Goal: Task Accomplishment & Management: Use online tool/utility

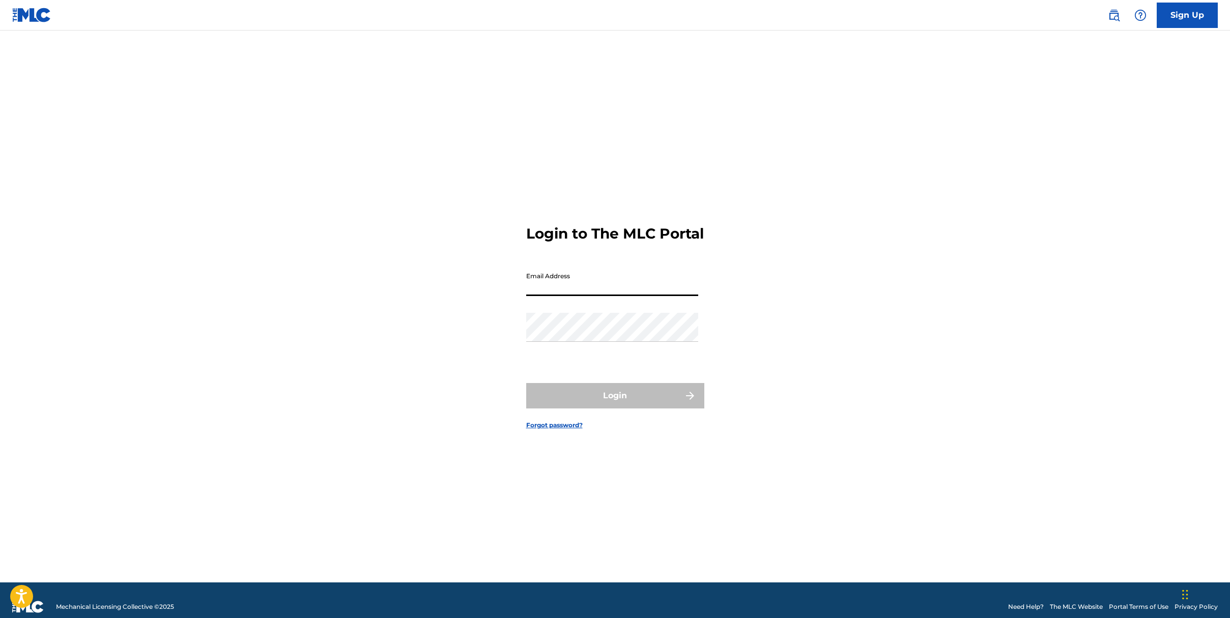
click at [638, 288] on input "Email Address" at bounding box center [612, 281] width 172 height 29
type input "[EMAIL_ADDRESS][DOMAIN_NAME]"
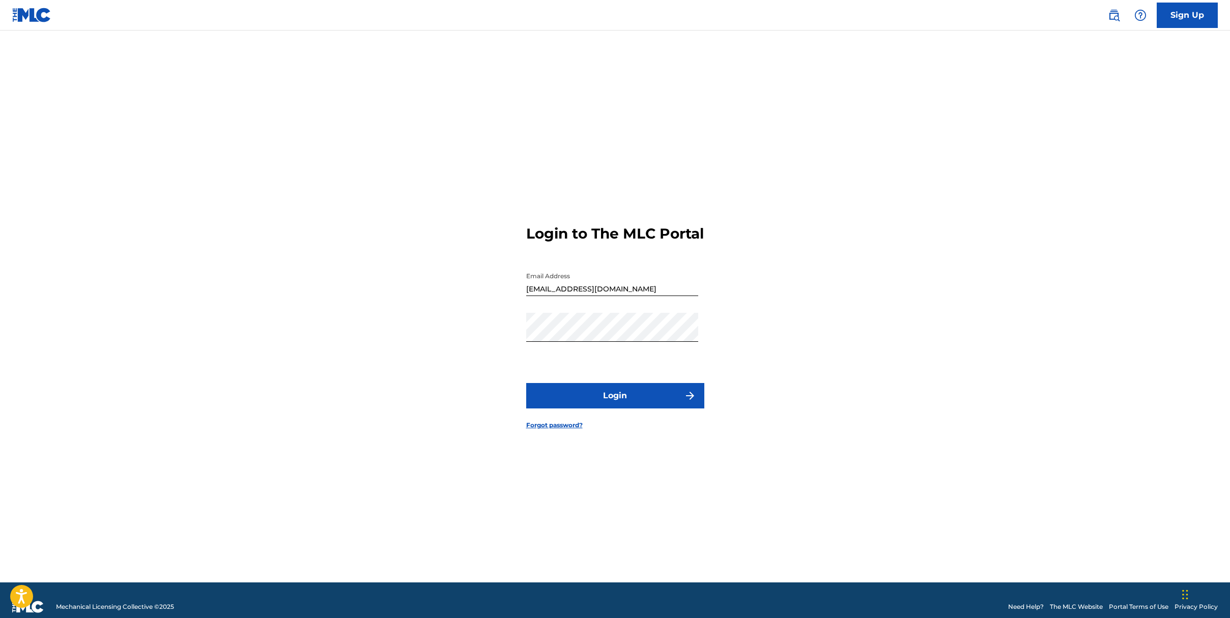
click at [607, 409] on button "Login" at bounding box center [615, 395] width 178 height 25
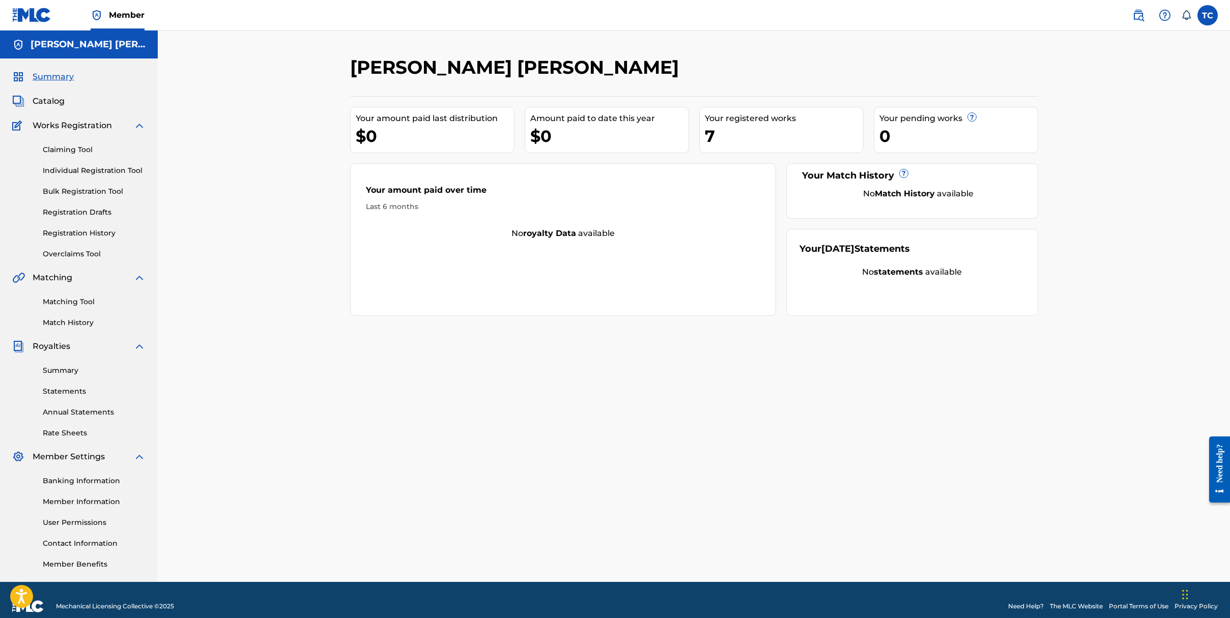
click at [51, 99] on span "Catalog" at bounding box center [49, 101] width 32 height 12
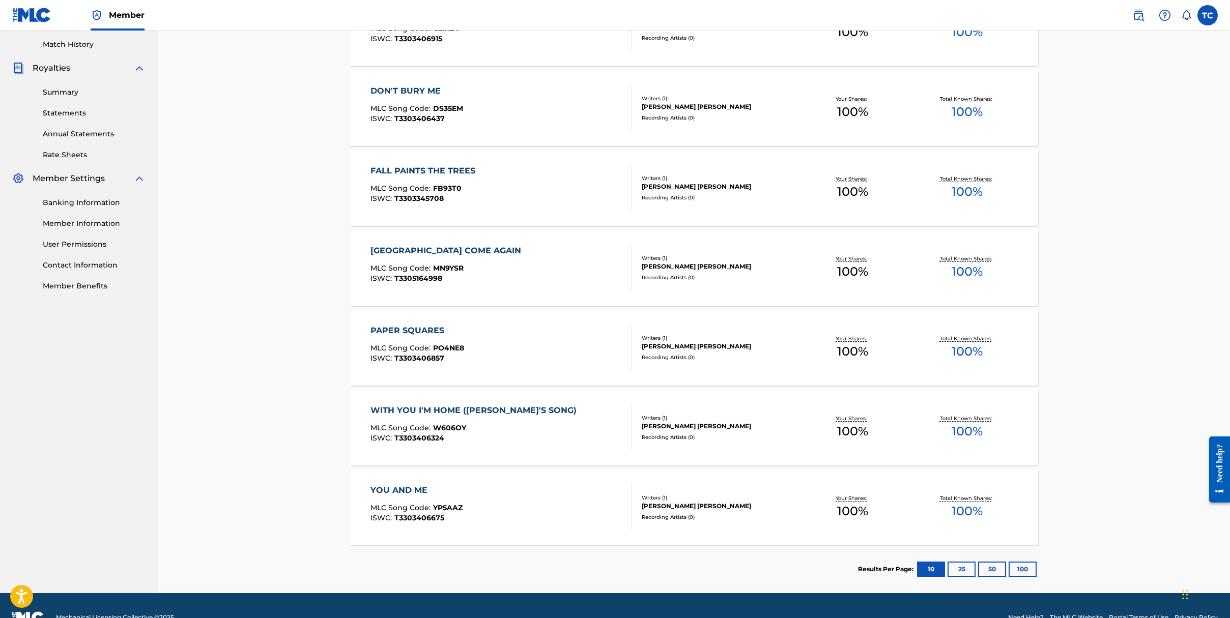
scroll to position [302, 0]
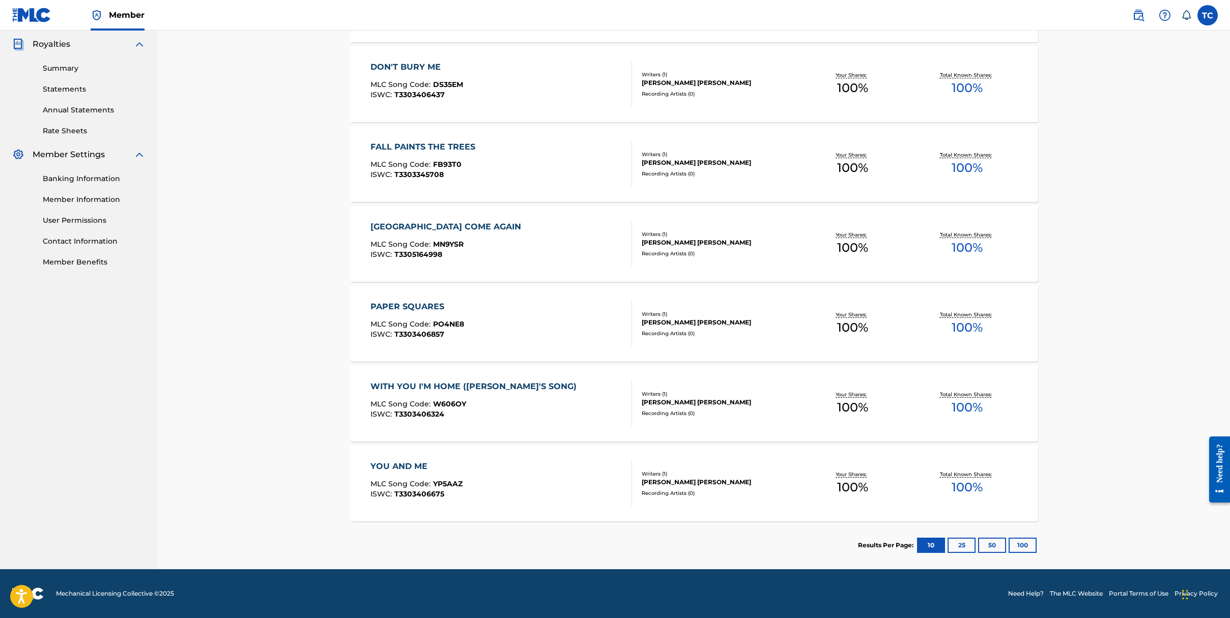
click at [1217, 477] on div "Need help?" at bounding box center [1220, 463] width 14 height 39
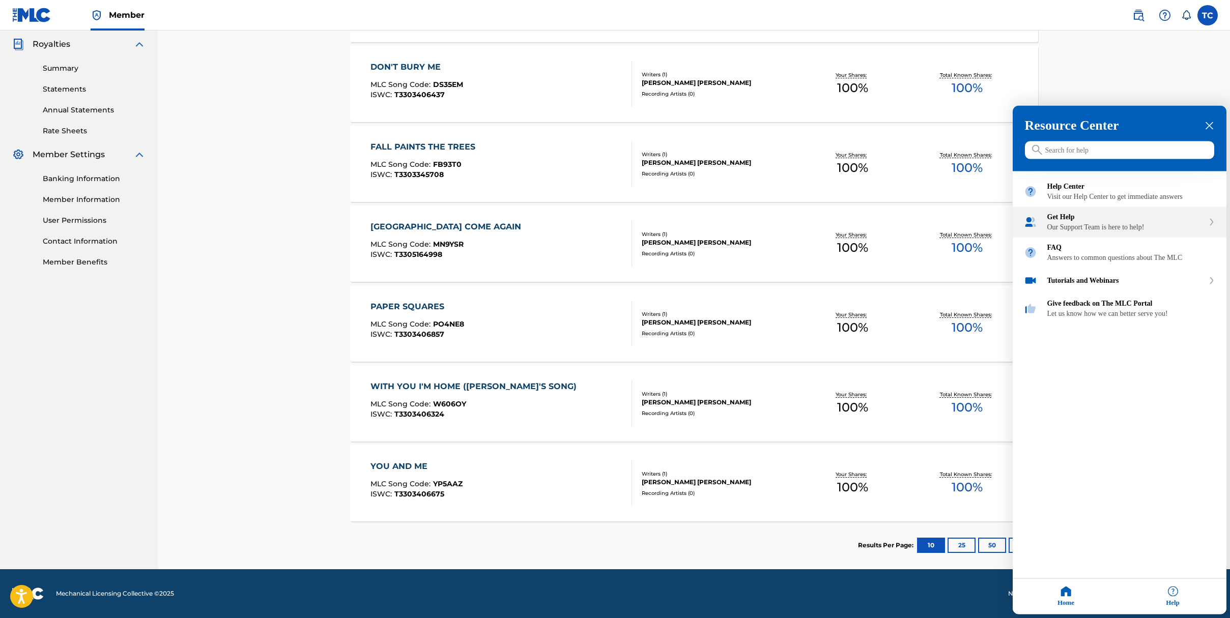
click at [1195, 221] on div "Get Help" at bounding box center [1125, 217] width 157 height 8
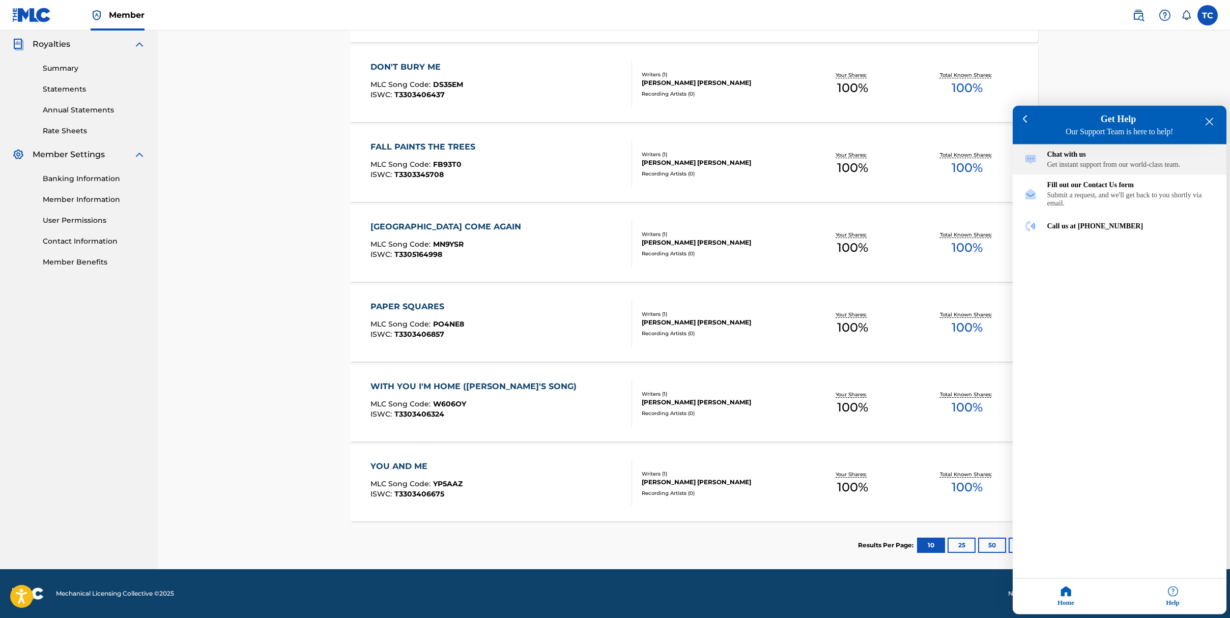
click at [1092, 169] on div "Get instant support from our world-class team." at bounding box center [1131, 165] width 168 height 8
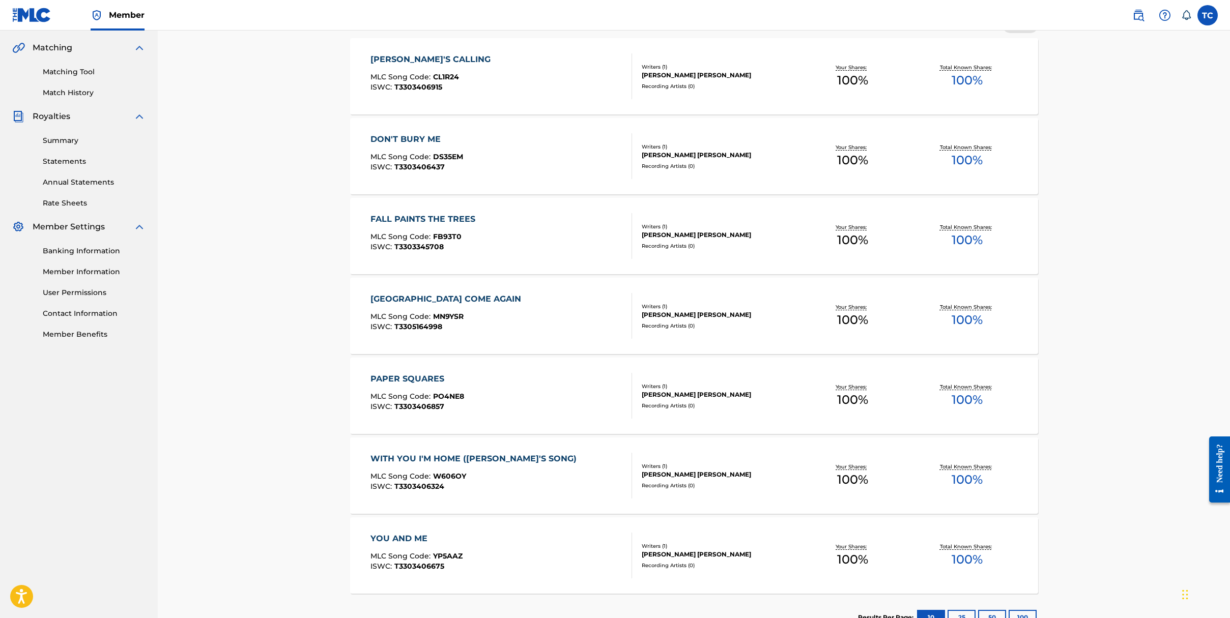
scroll to position [0, 0]
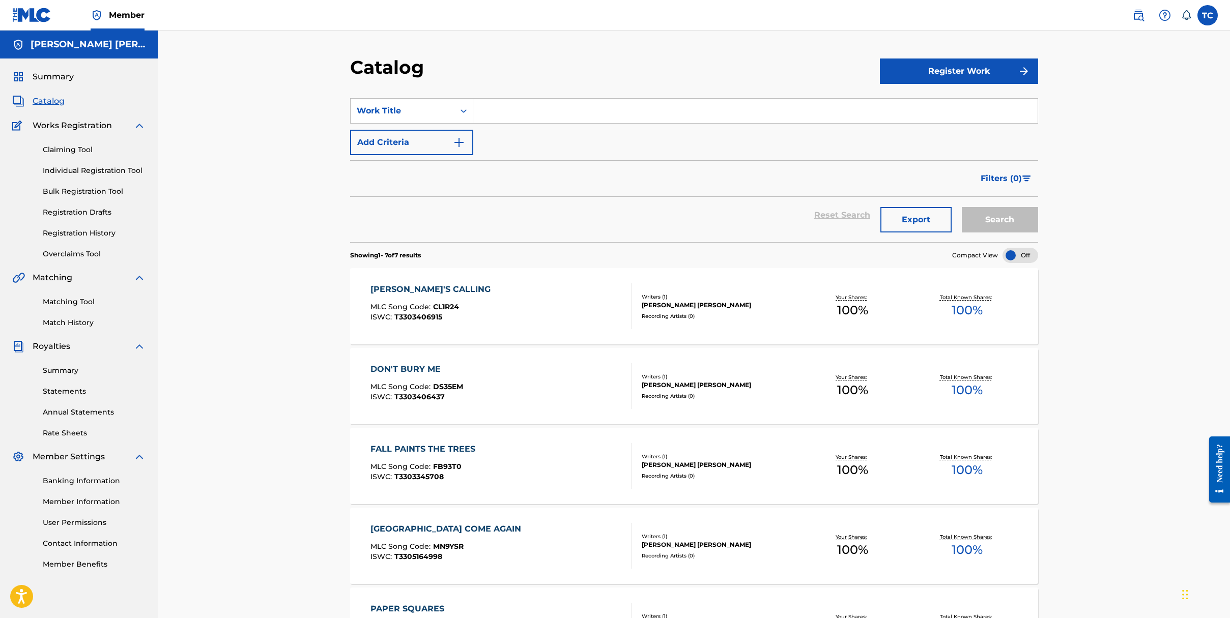
click at [64, 148] on link "Claiming Tool" at bounding box center [94, 150] width 103 height 11
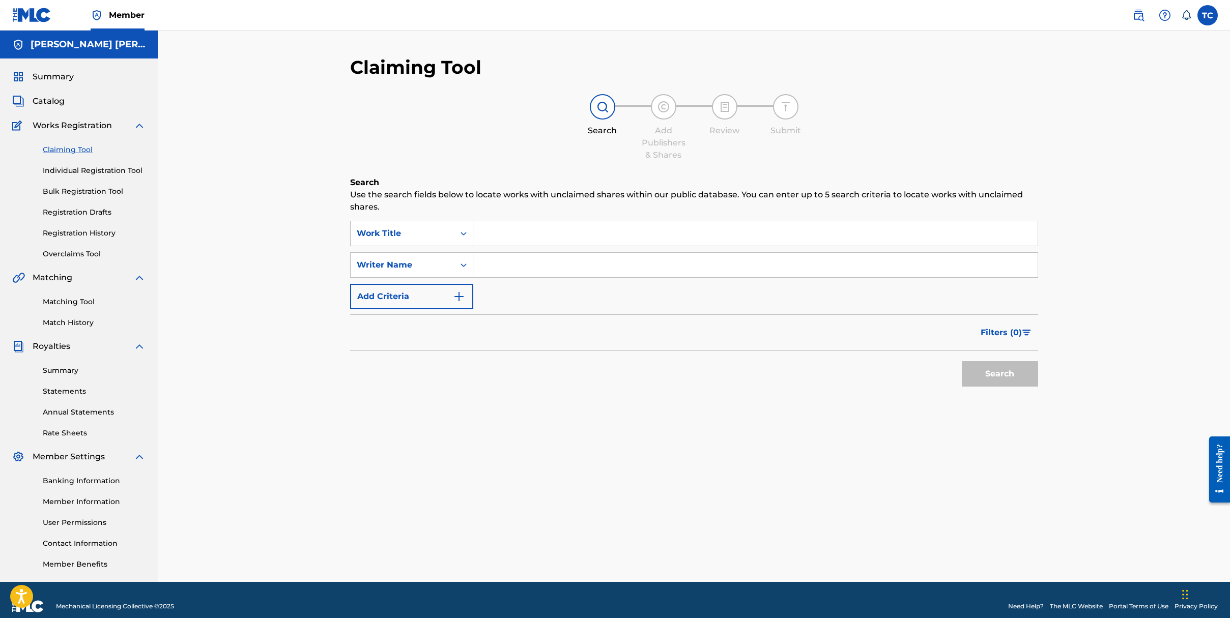
click at [449, 296] on button "Add Criteria" at bounding box center [411, 296] width 123 height 25
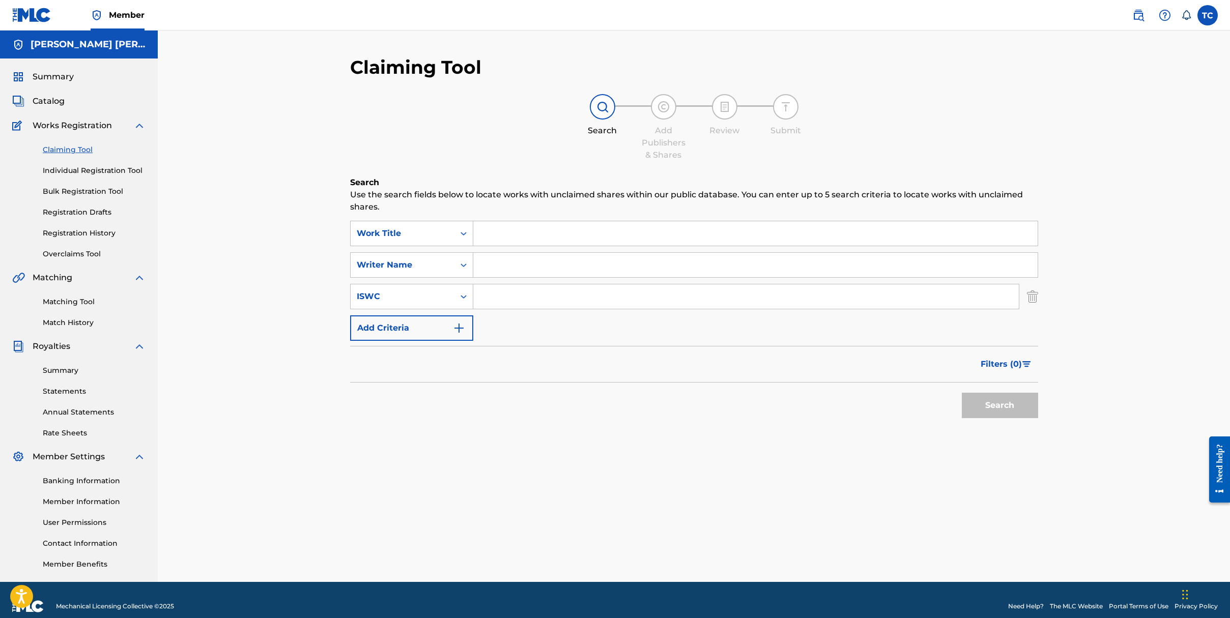
click at [459, 332] on img "Search Form" at bounding box center [459, 328] width 12 height 12
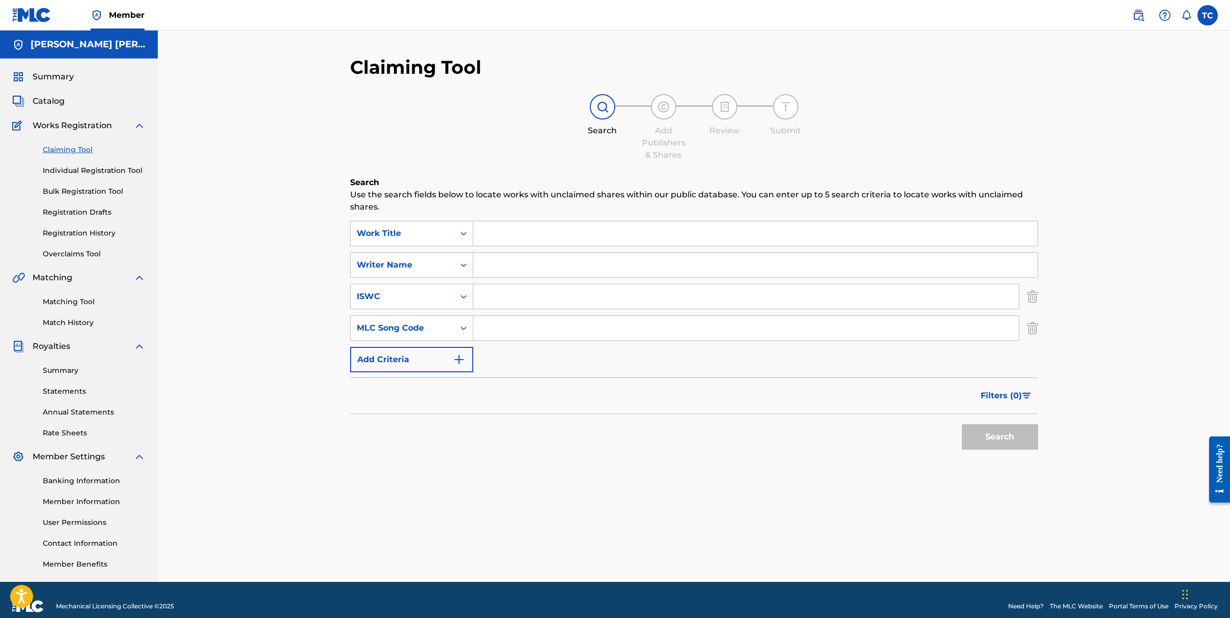
click at [465, 361] on button "Add Criteria" at bounding box center [411, 359] width 123 height 25
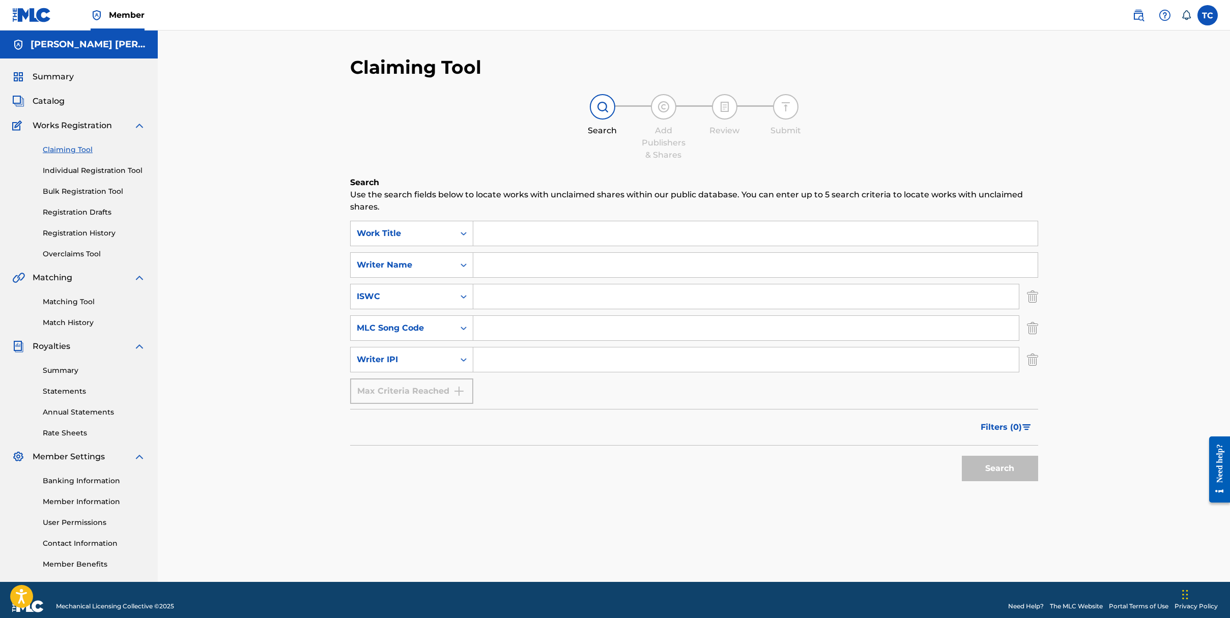
click at [458, 389] on div "Max Criteria Reached" at bounding box center [411, 391] width 123 height 25
click at [461, 357] on icon "Search Form" at bounding box center [463, 360] width 10 height 10
click at [458, 335] on div "Search Form" at bounding box center [463, 328] width 18 height 18
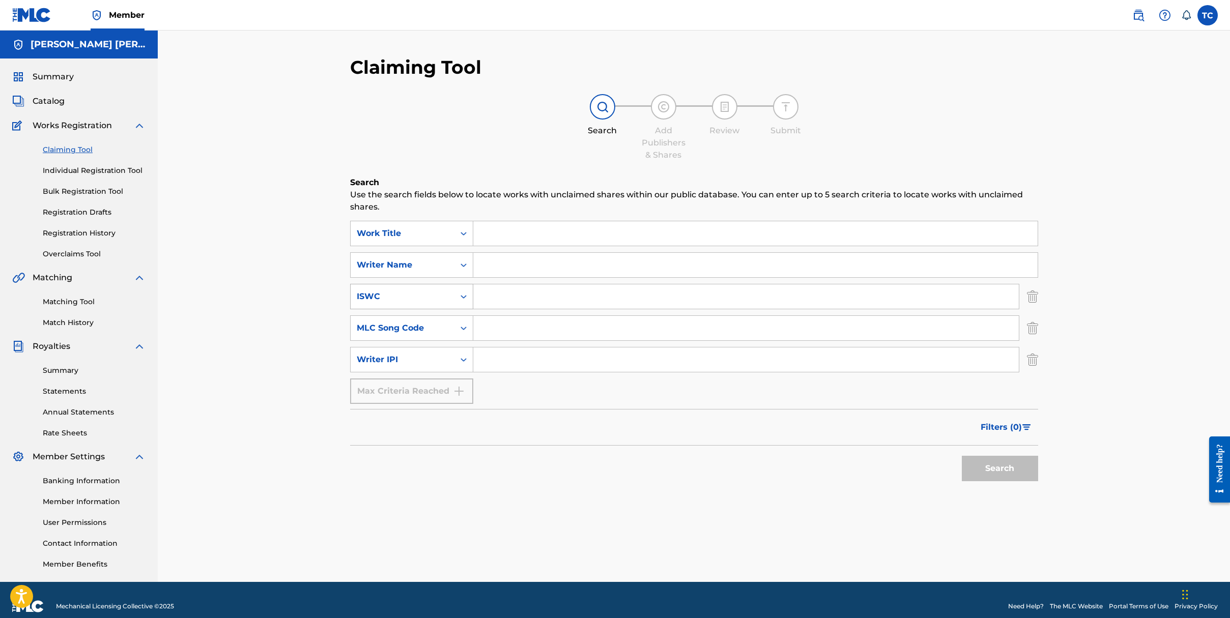
click at [462, 297] on icon "Search Form" at bounding box center [463, 297] width 6 height 4
click at [60, 302] on link "Matching Tool" at bounding box center [94, 302] width 103 height 11
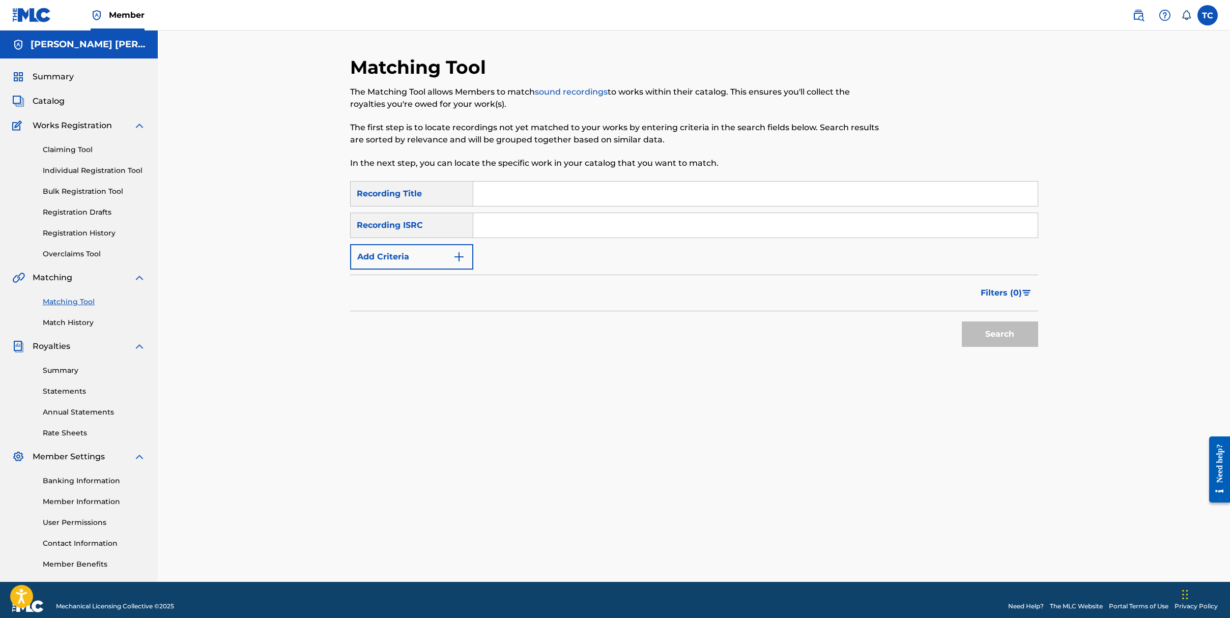
click at [502, 203] on input "Search Form" at bounding box center [755, 194] width 564 height 24
type input "T"
type input "With You I'm Home ([PERSON_NAME]'s Song)"
click at [496, 231] on input "Search Form" at bounding box center [755, 225] width 564 height 24
paste input "CAHQJ2511686"
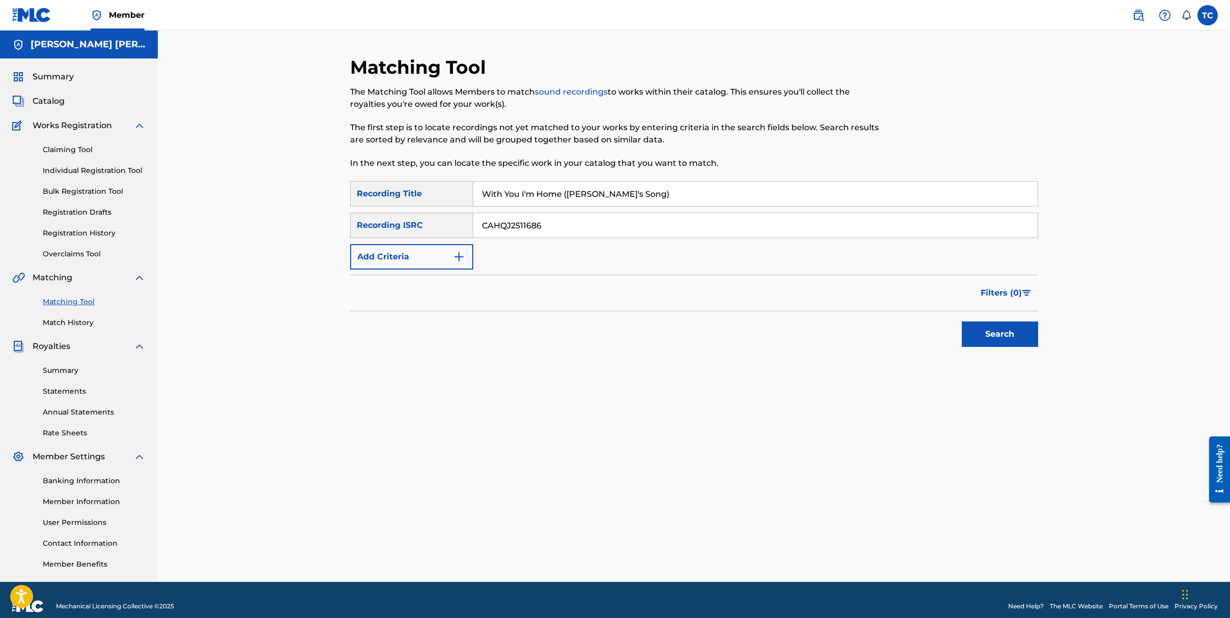
type input "CAHQJ2511686"
click at [976, 336] on button "Search" at bounding box center [1000, 334] width 76 height 25
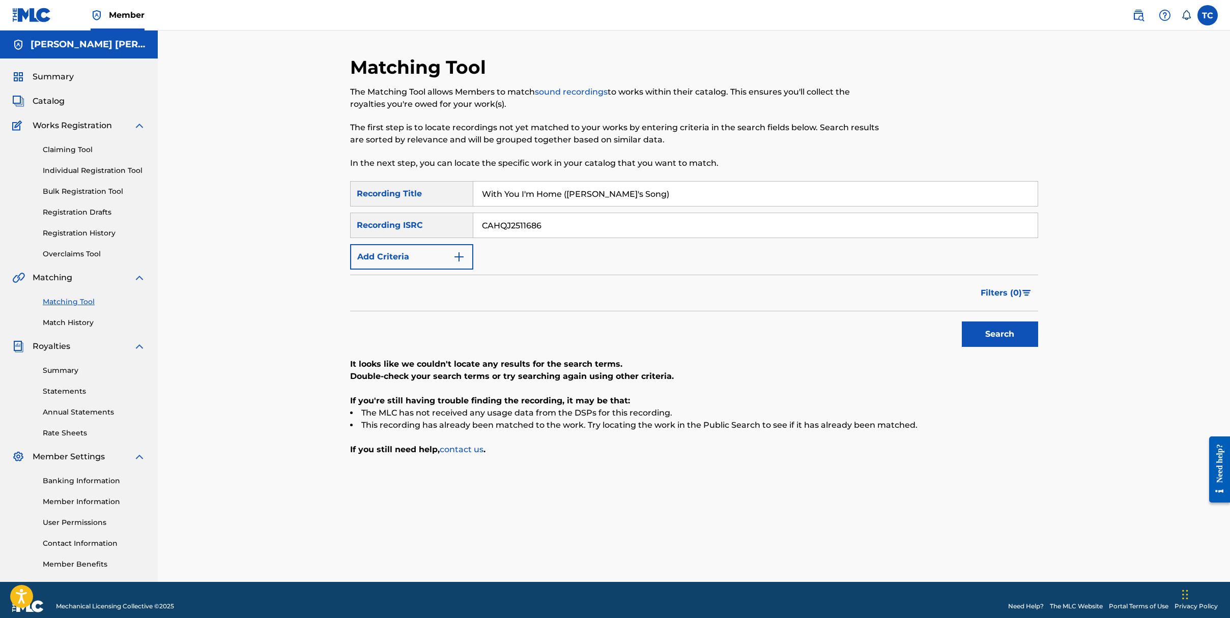
click at [451, 264] on button "Add Criteria" at bounding box center [411, 256] width 123 height 25
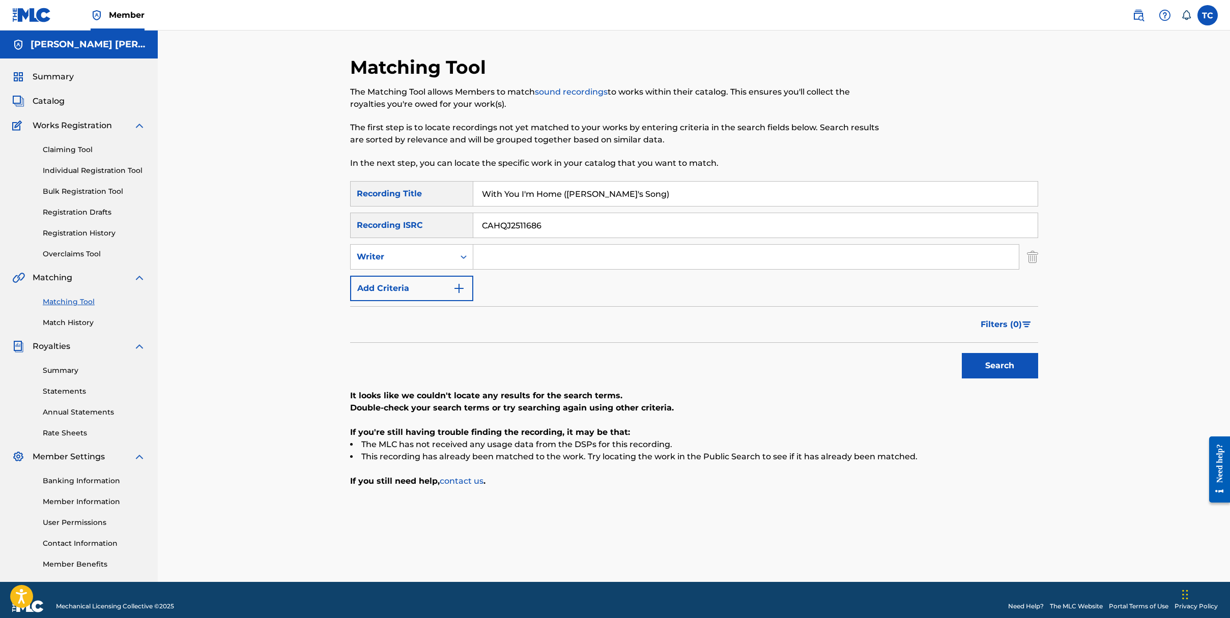
click at [519, 256] on input "Search Form" at bounding box center [745, 257] width 545 height 24
type input "[PERSON_NAME] [PERSON_NAME]"
click at [962, 353] on button "Search" at bounding box center [1000, 365] width 76 height 25
click at [566, 232] on input "CAHQJ2511686" at bounding box center [755, 225] width 564 height 24
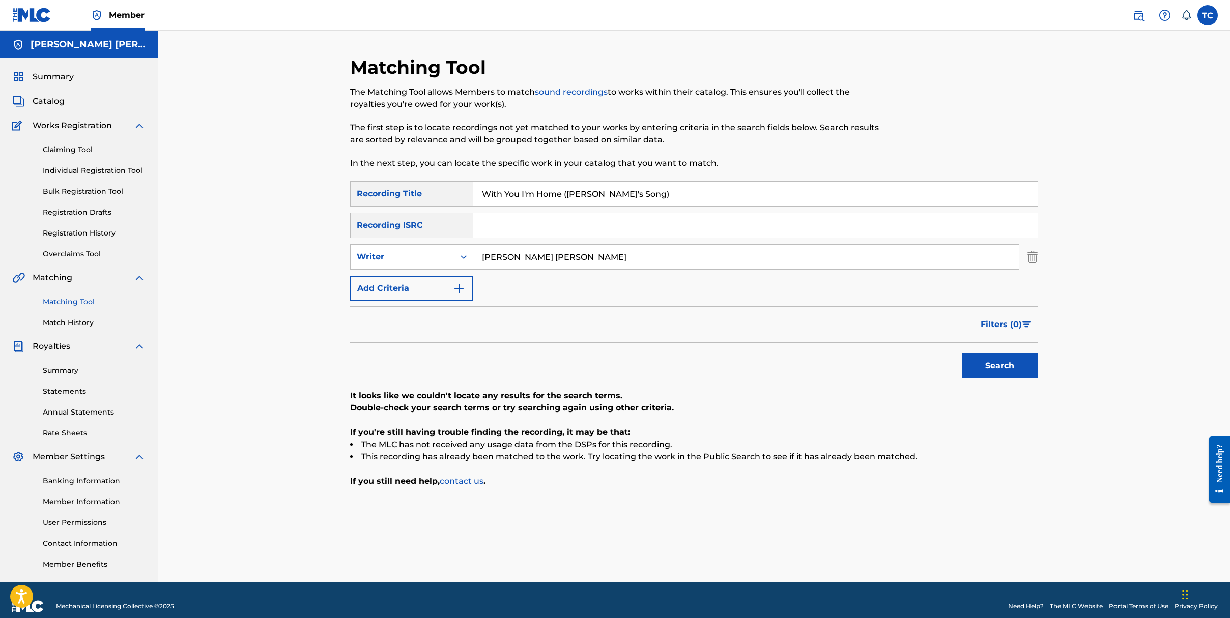
click at [995, 362] on button "Search" at bounding box center [1000, 365] width 76 height 25
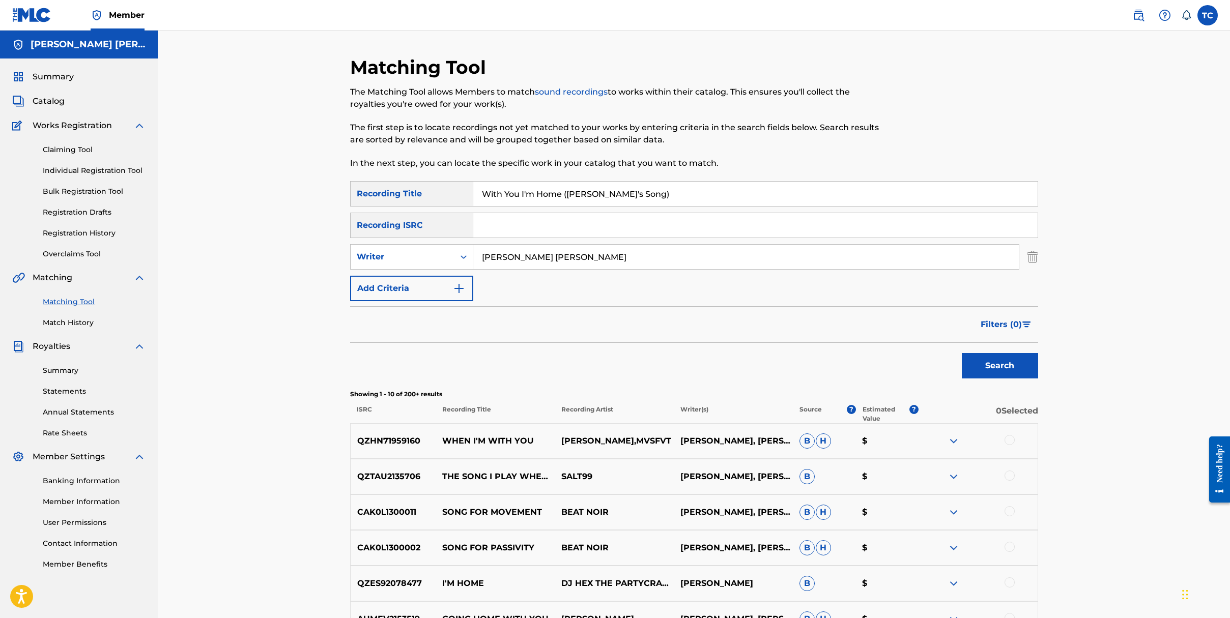
click at [430, 234] on div "Recording ISRC" at bounding box center [411, 225] width 123 height 25
click at [411, 224] on div "Recording ISRC" at bounding box center [411, 225] width 123 height 25
click at [1222, 462] on div "Need help?" at bounding box center [1220, 463] width 14 height 39
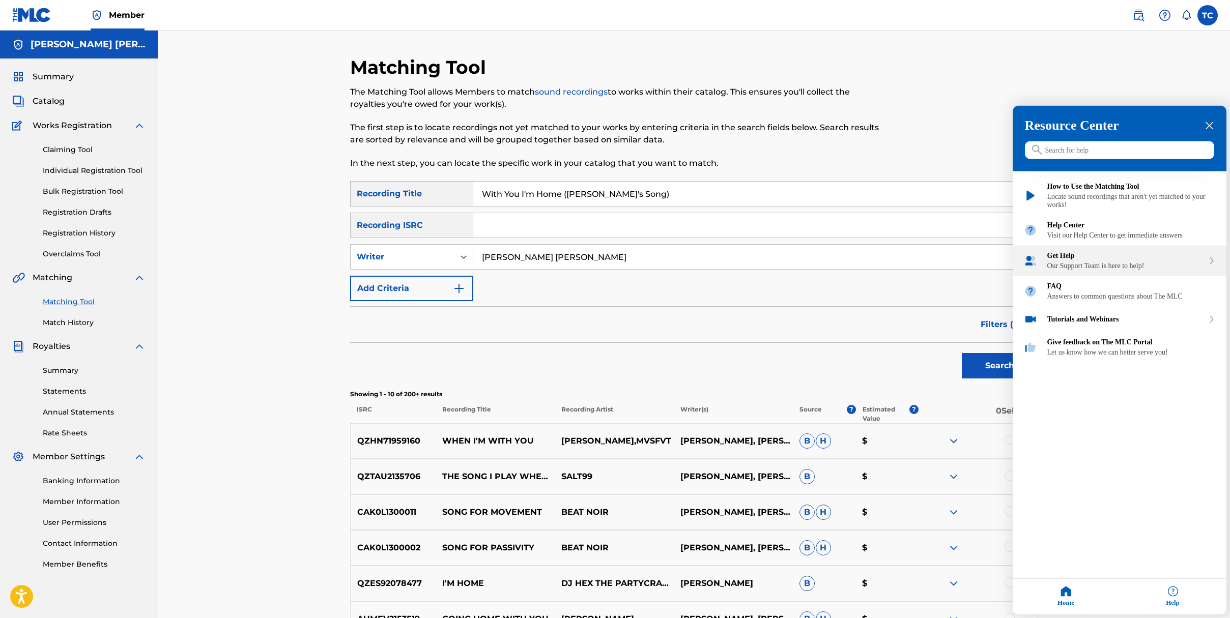
click at [1109, 270] on div "Get Help Our Support Team is here to help!" at bounding box center [1125, 261] width 157 height 18
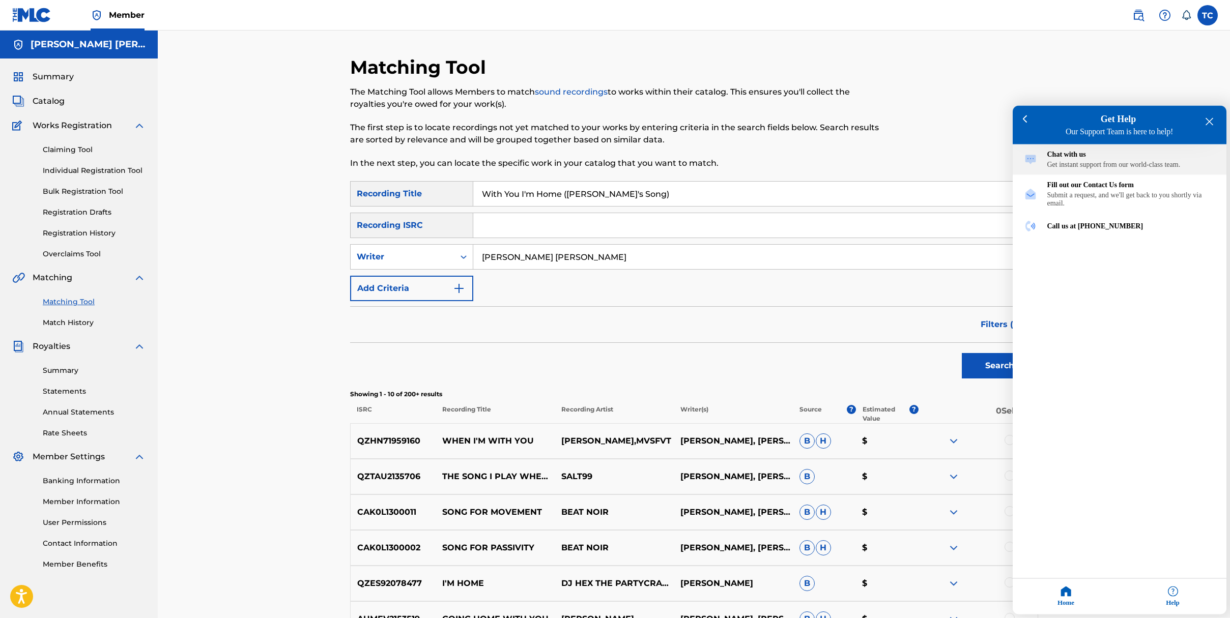
click at [1079, 158] on div "Chat with us" at bounding box center [1131, 155] width 168 height 8
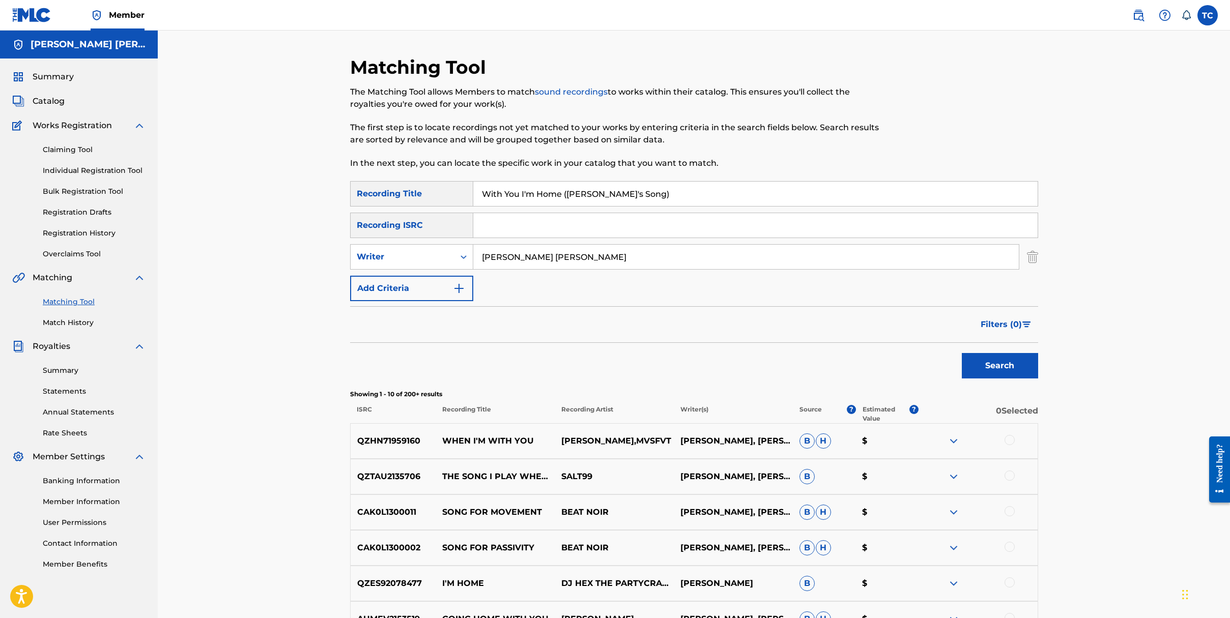
click at [563, 225] on input "Search Form" at bounding box center [755, 225] width 564 height 24
paste input "CAHQJ2511686"
type input "CAHQJ2511686"
click at [975, 372] on button "Search" at bounding box center [1000, 365] width 76 height 25
